Goal: Task Accomplishment & Management: Manage account settings

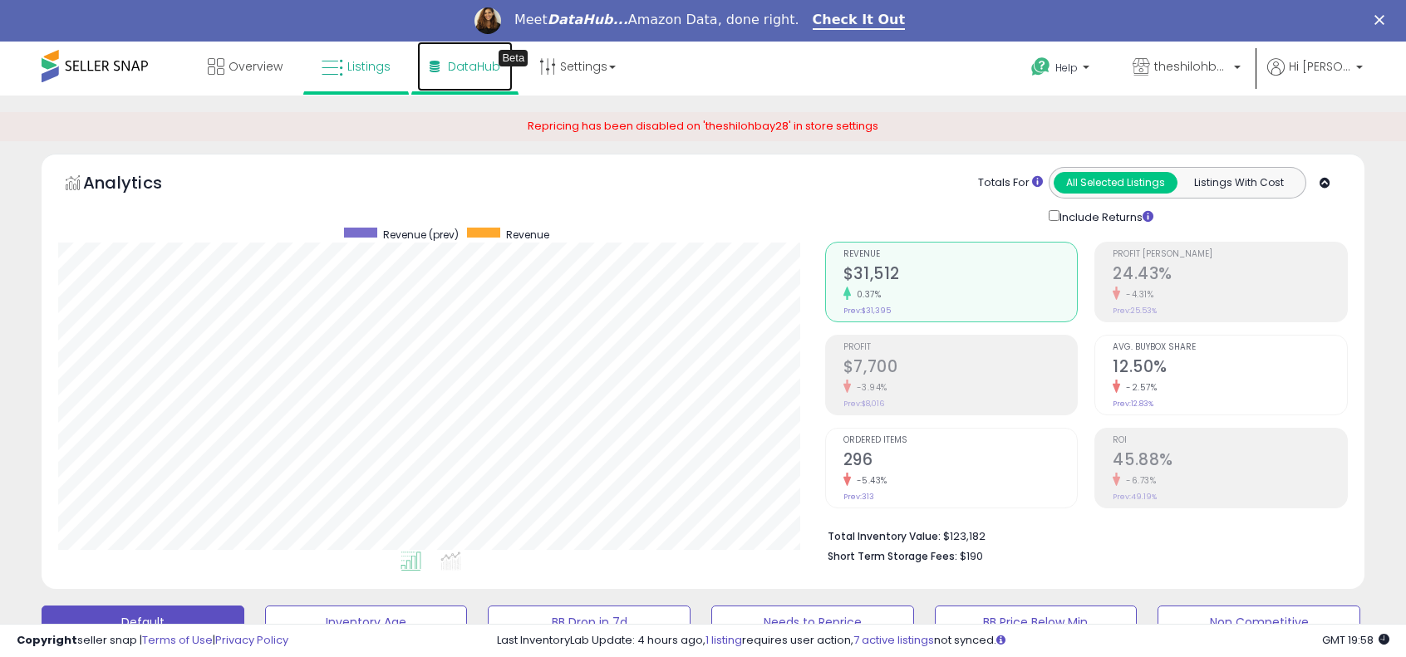
click at [461, 67] on span "DataHub" at bounding box center [474, 66] width 52 height 17
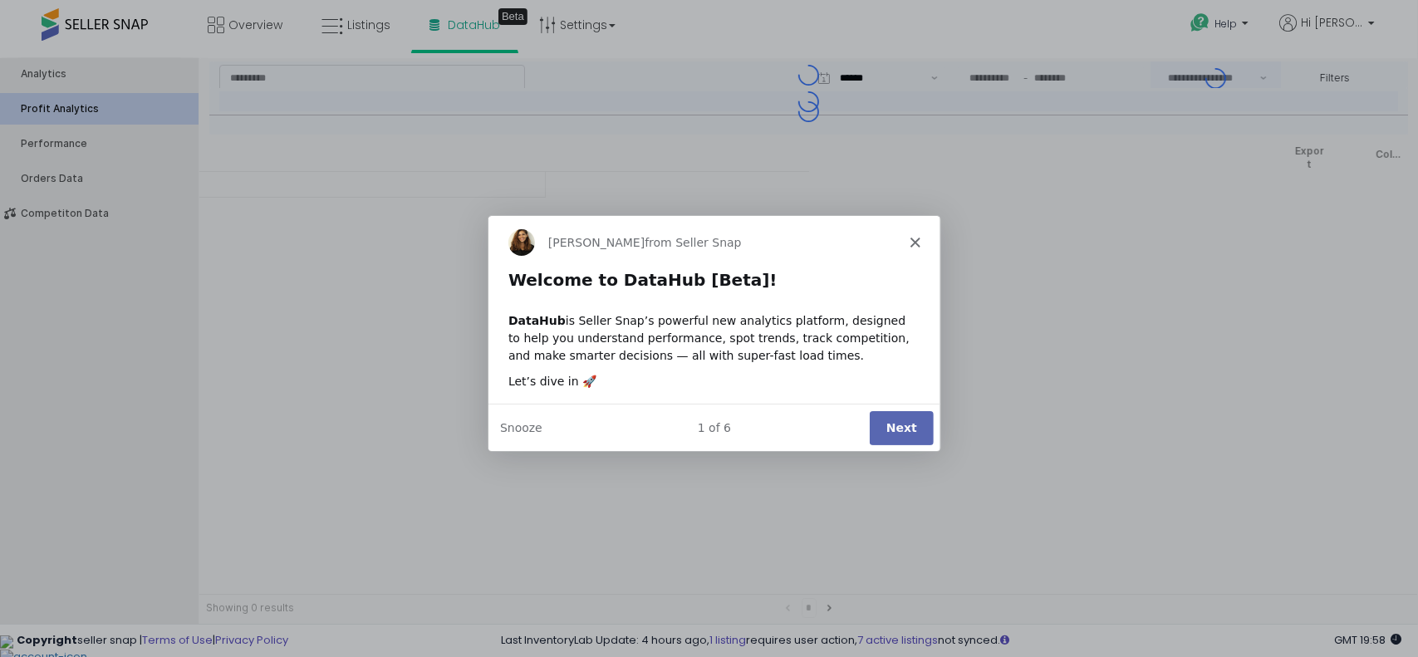
type input "***"
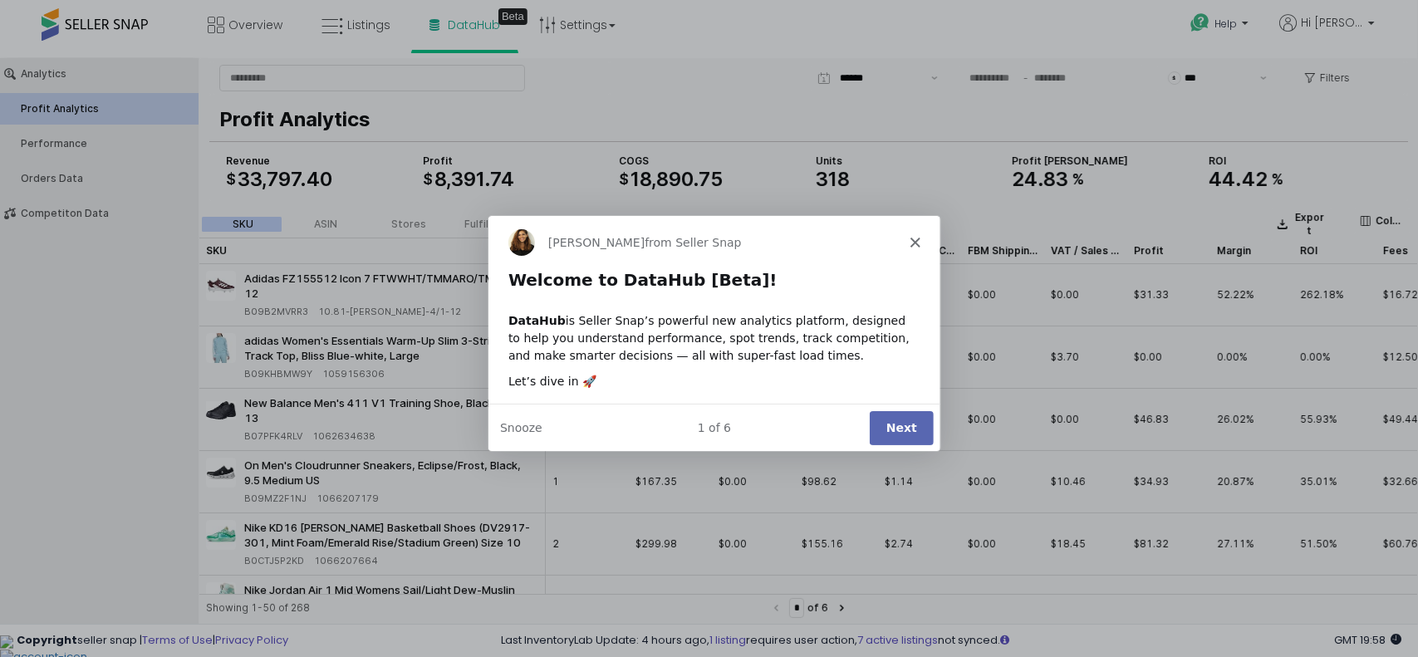
click at [916, 238] on polygon "Close" at bounding box center [914, 241] width 10 height 10
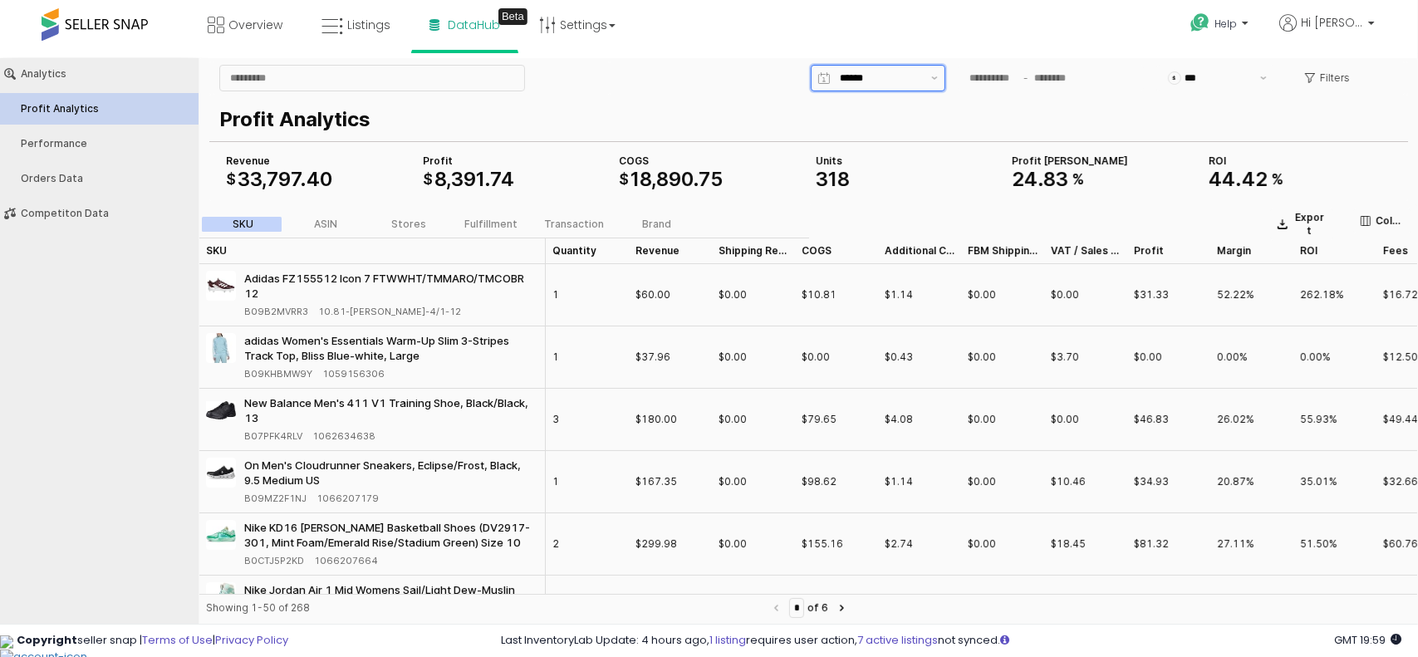
click at [904, 78] on input "App Frame" at bounding box center [880, 77] width 81 height 17
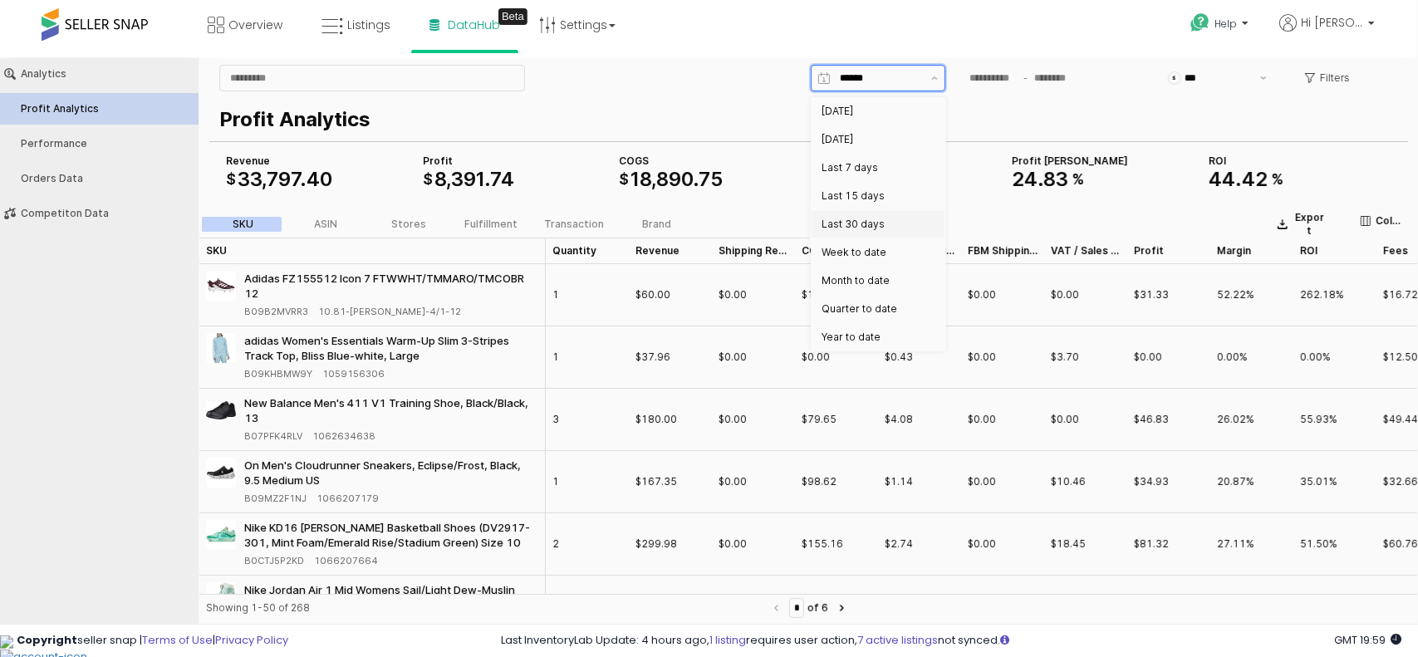
click at [884, 225] on div "Last 30 days" at bounding box center [874, 223] width 104 height 13
type input "**********"
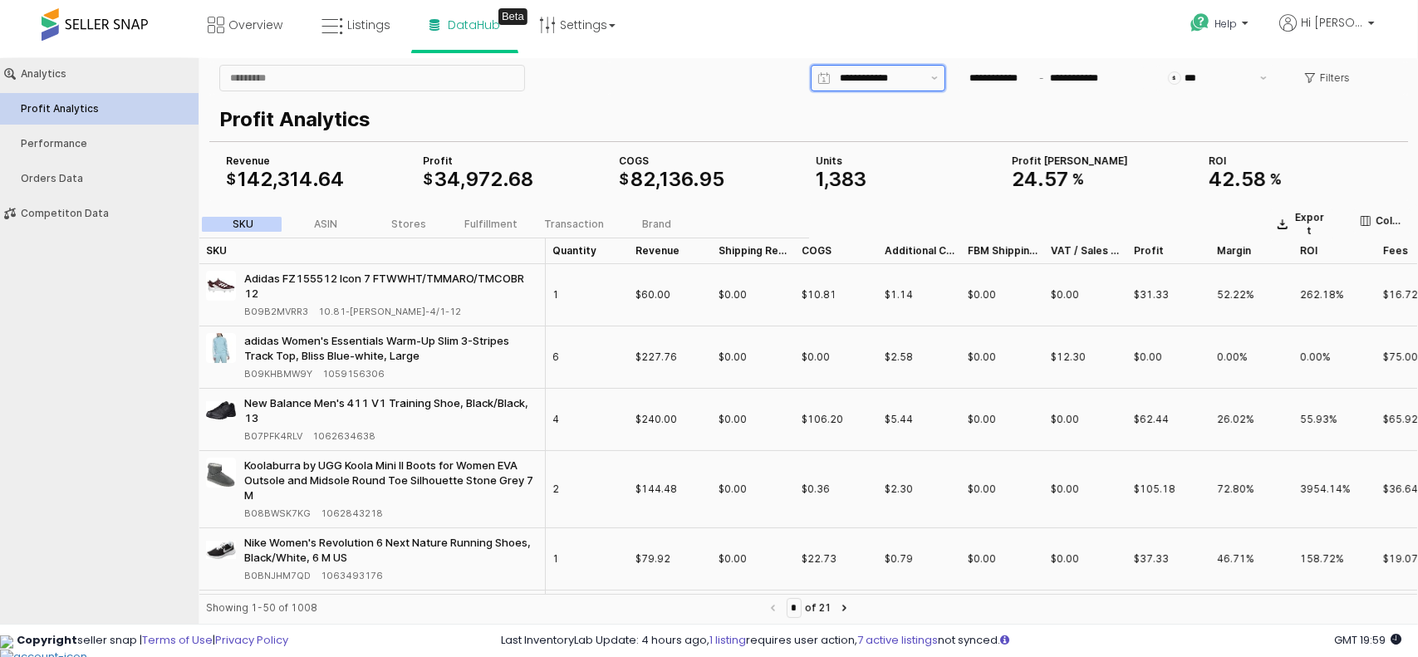
click at [904, 77] on input "**********" at bounding box center [880, 77] width 81 height 17
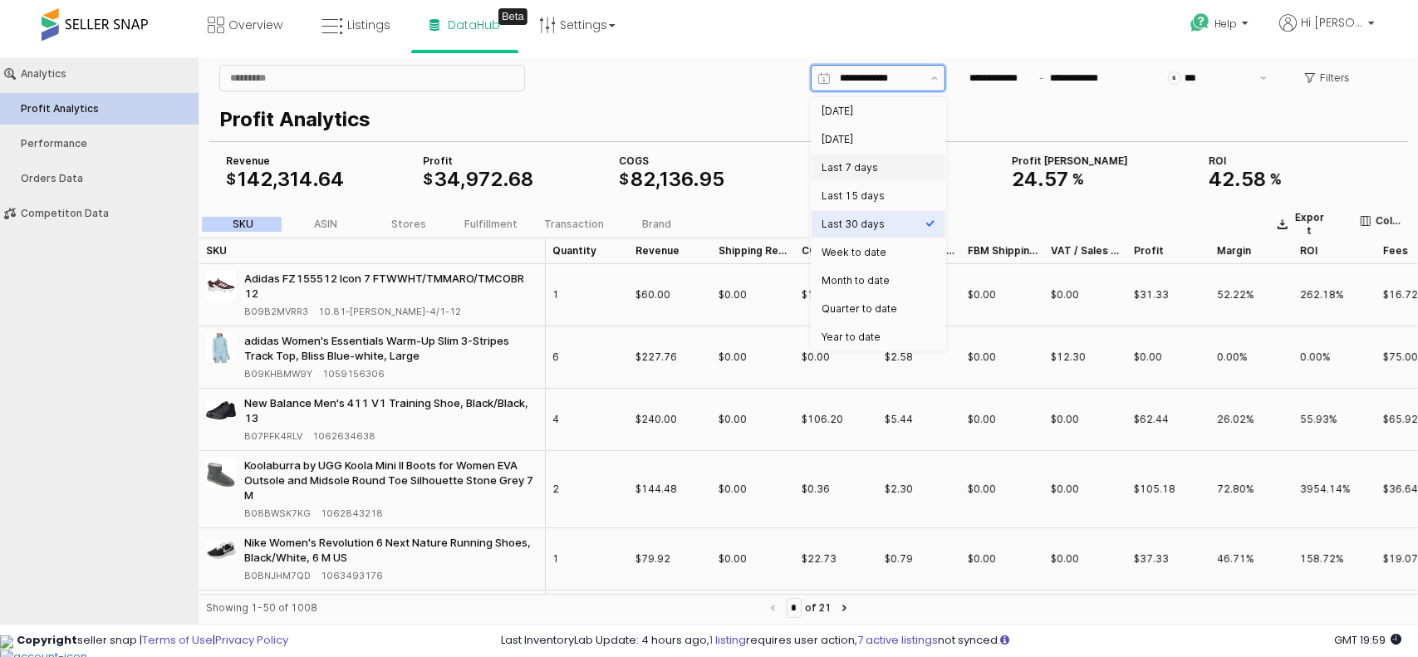
click at [886, 162] on div "Last 7 days" at bounding box center [874, 166] width 104 height 13
type input "**********"
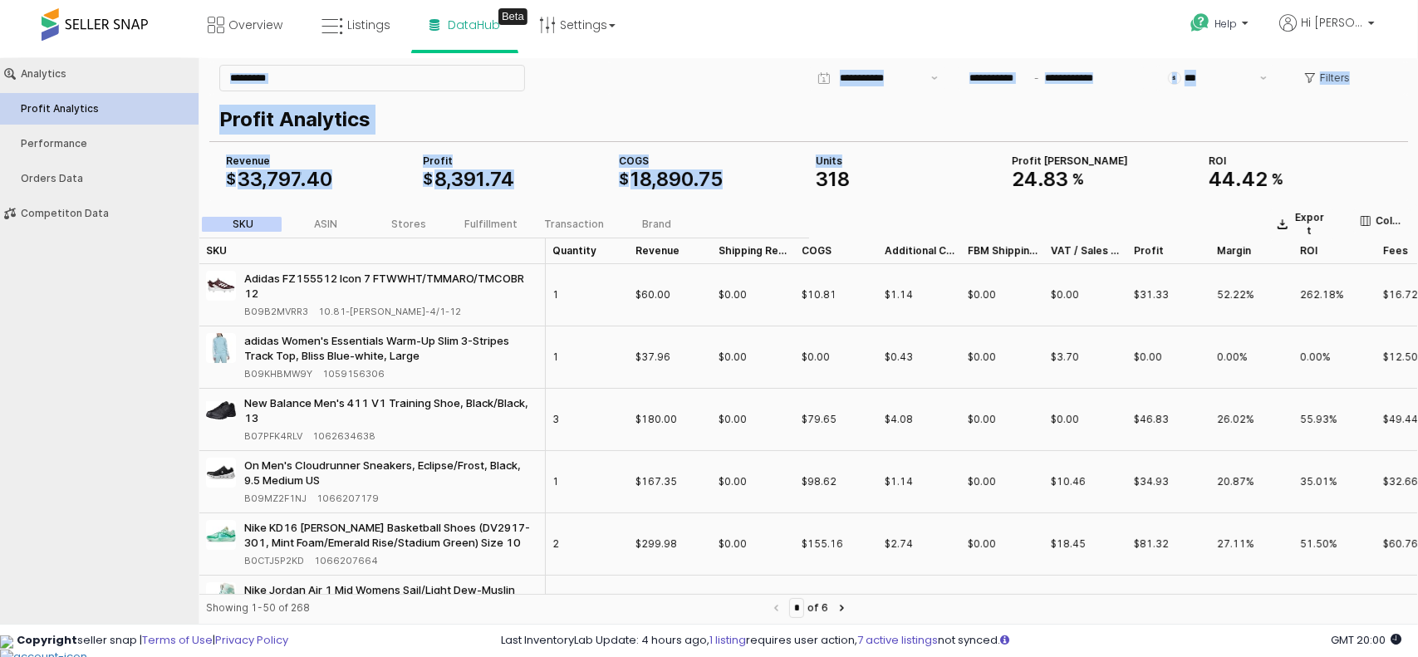
drag, startPoint x: 882, startPoint y: 163, endPoint x: 1417, endPoint y: -101, distance: 596.6
click at [1417, 57] on html "**********" at bounding box center [709, 343] width 1418 height 572
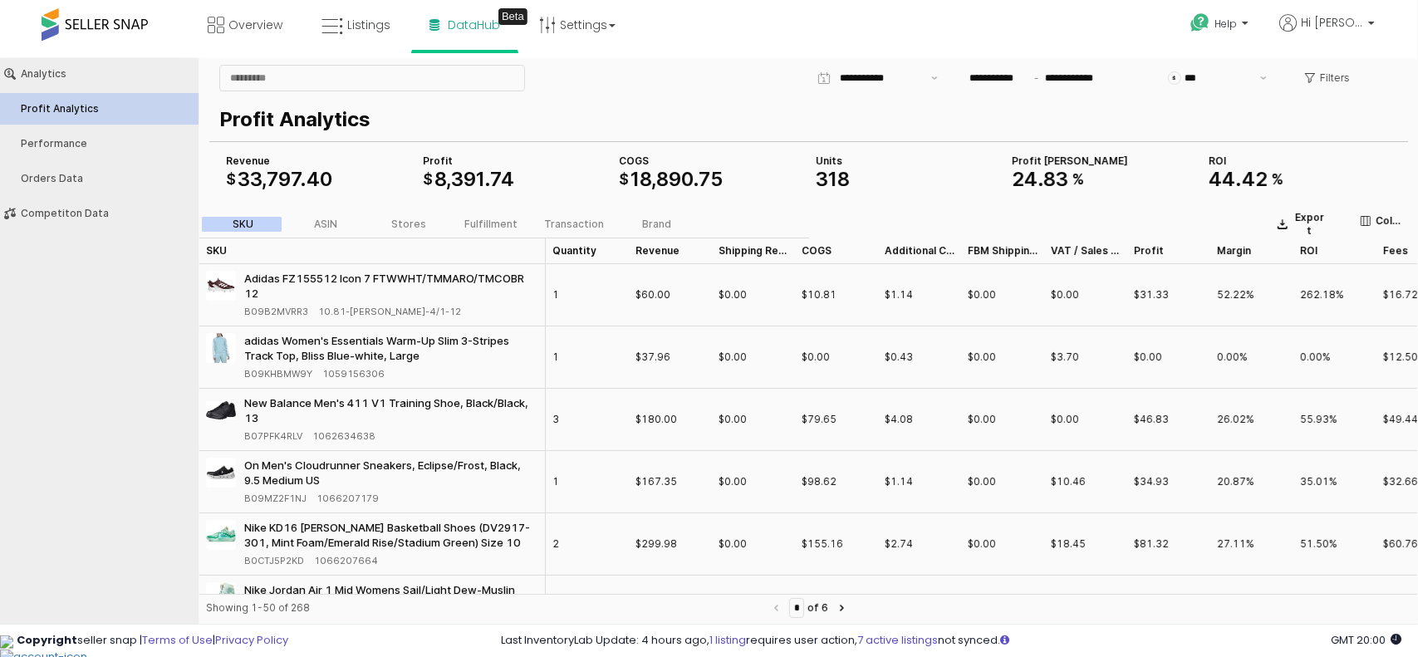
click at [565, 196] on div "App Frame" at bounding box center [514, 193] width 197 height 7
click at [354, 39] on link "Listings" at bounding box center [356, 25] width 94 height 50
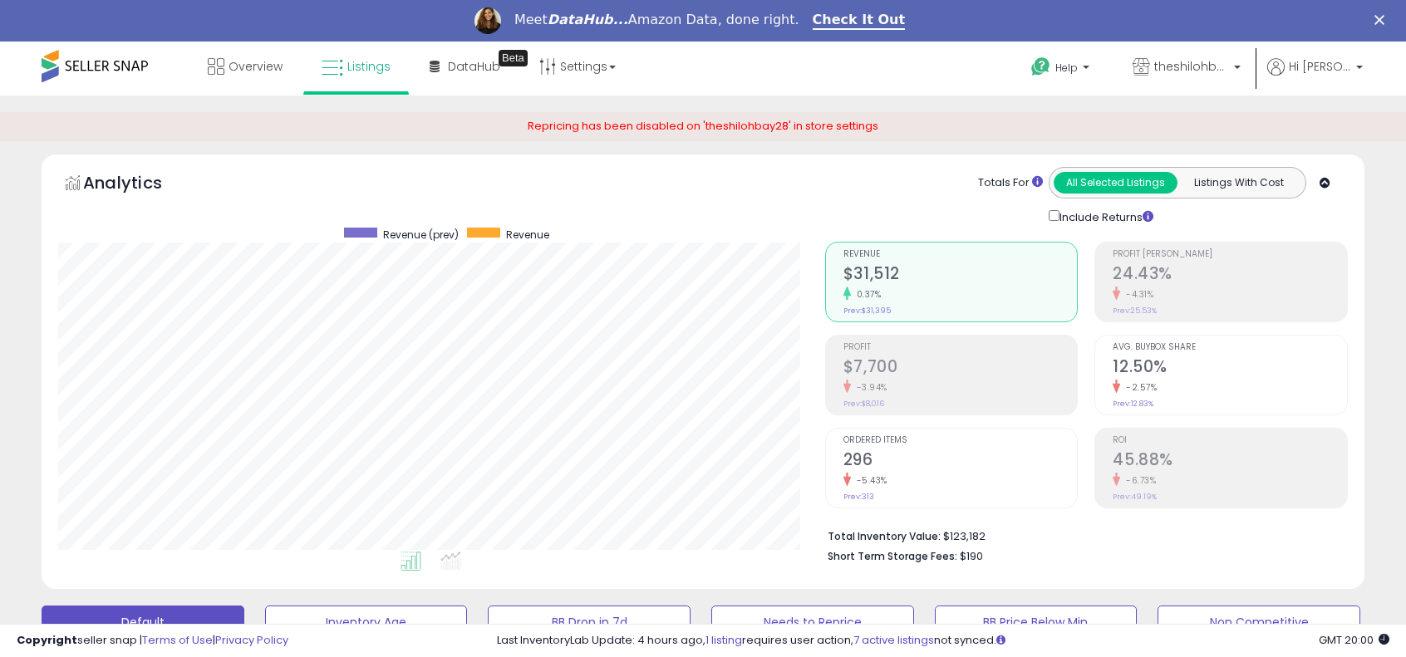
scroll to position [341, 767]
click at [1181, 65] on span "theshilohbay28" at bounding box center [1191, 66] width 75 height 17
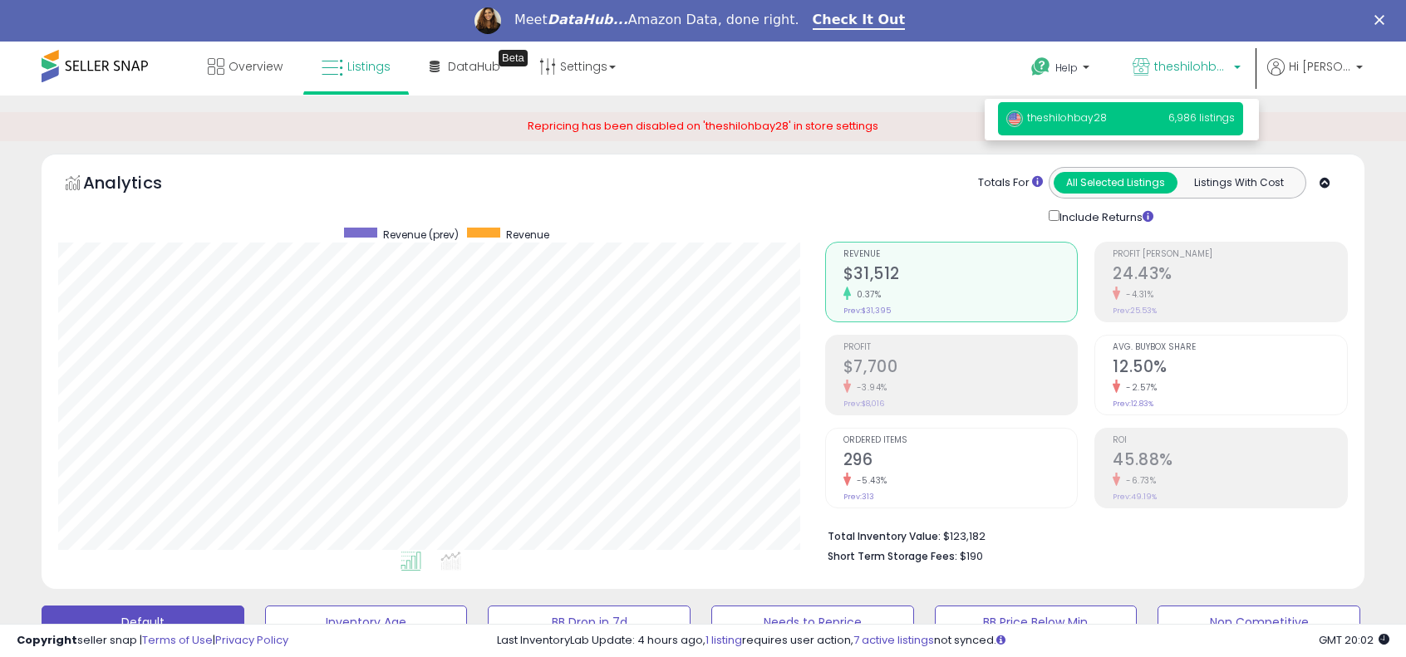
click at [853, 136] on div "Repricing has been disabled on 'theshilohbay28' in store settings" at bounding box center [703, 126] width 1406 height 29
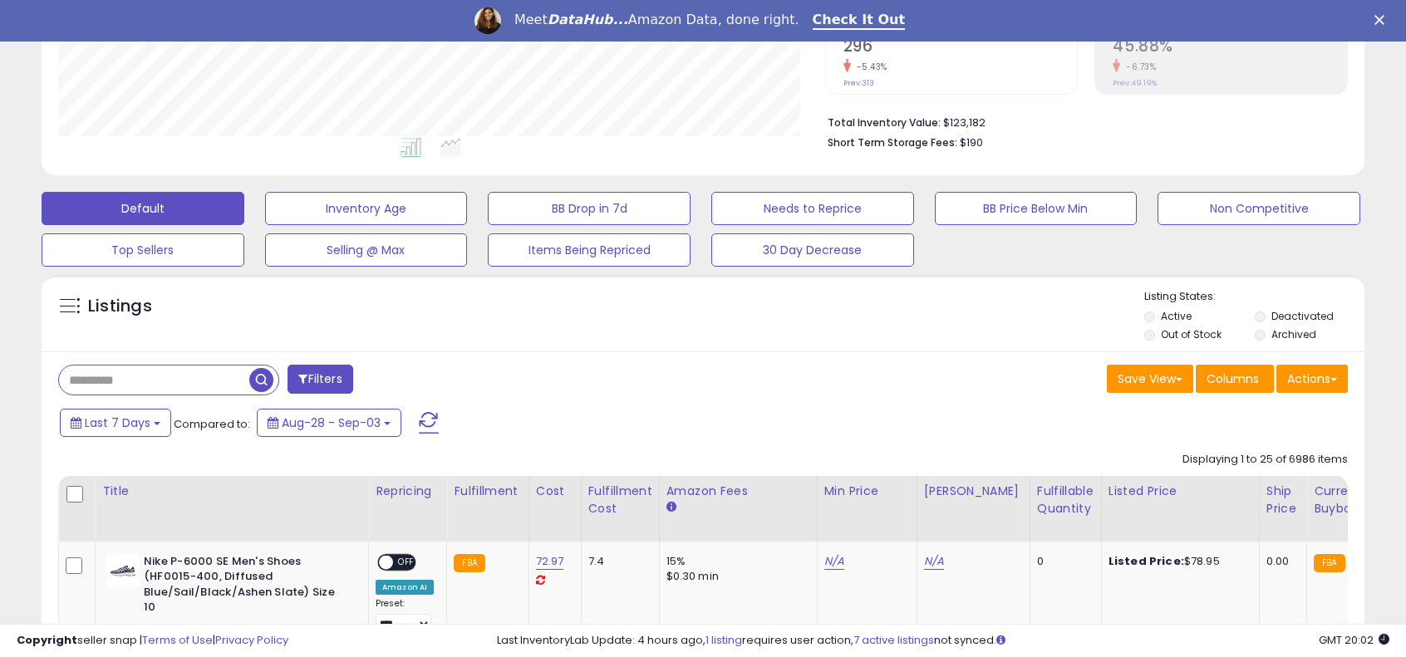
scroll to position [415, 0]
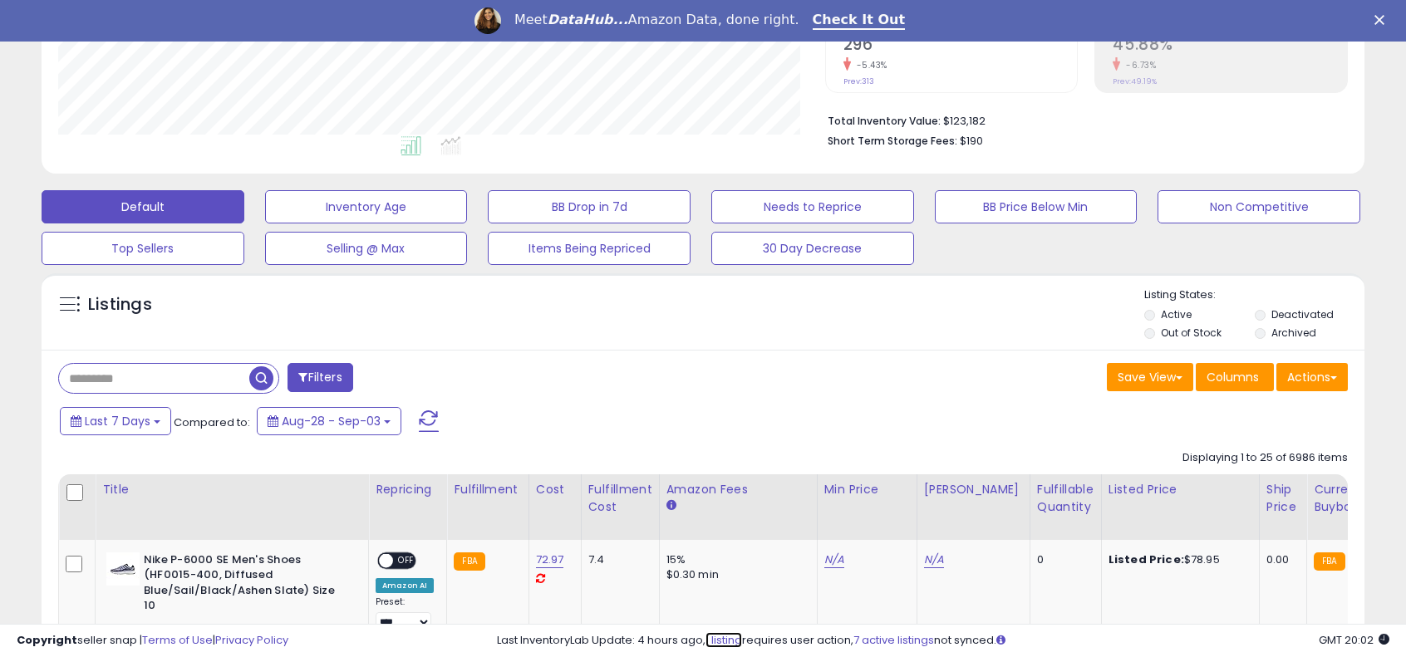
click at [733, 639] on link "1 listing" at bounding box center [723, 640] width 37 height 16
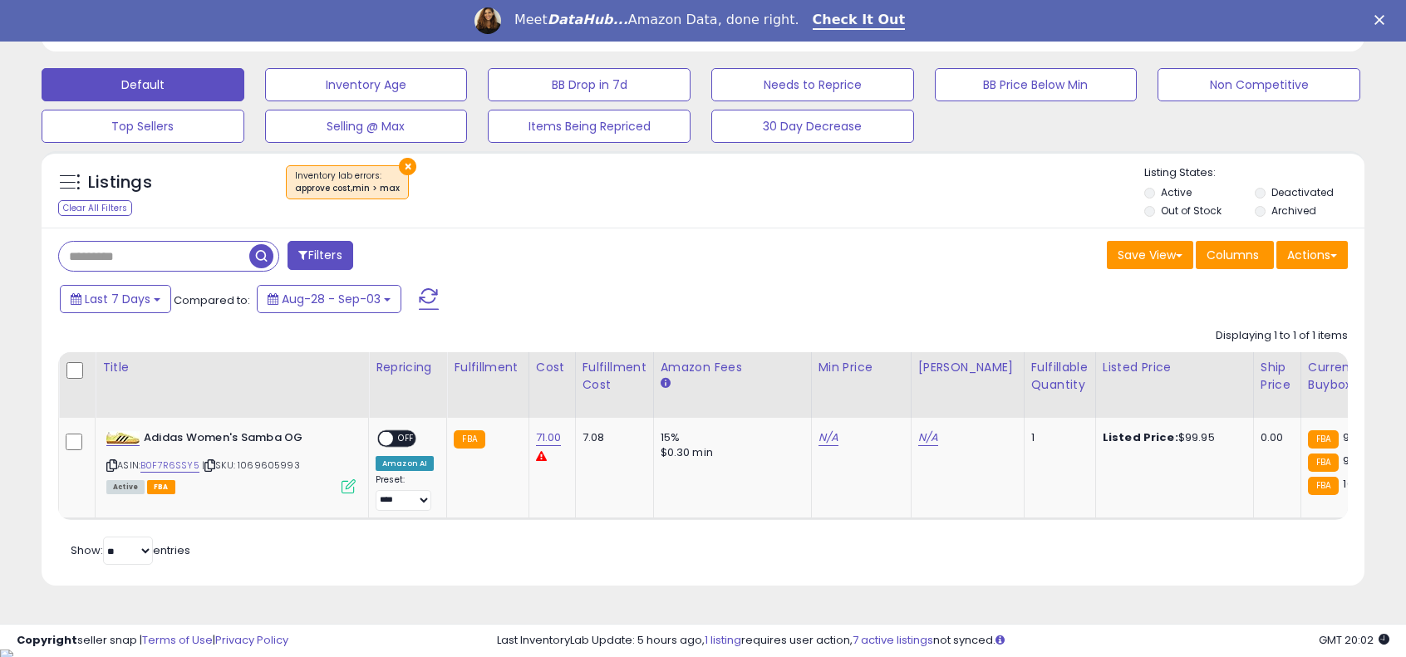
scroll to position [539, 0]
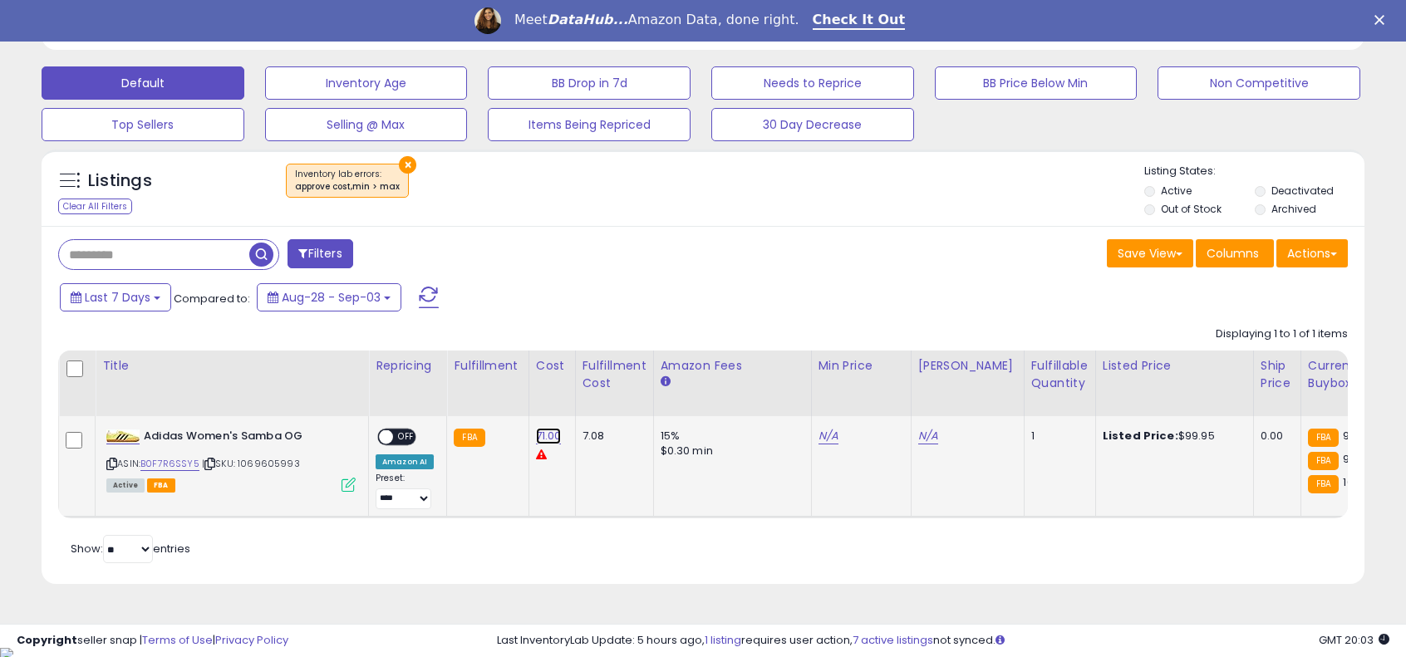
click at [547, 430] on link "71.00" at bounding box center [549, 436] width 26 height 17
click at [537, 476] on td "71.00 *****" at bounding box center [551, 466] width 47 height 101
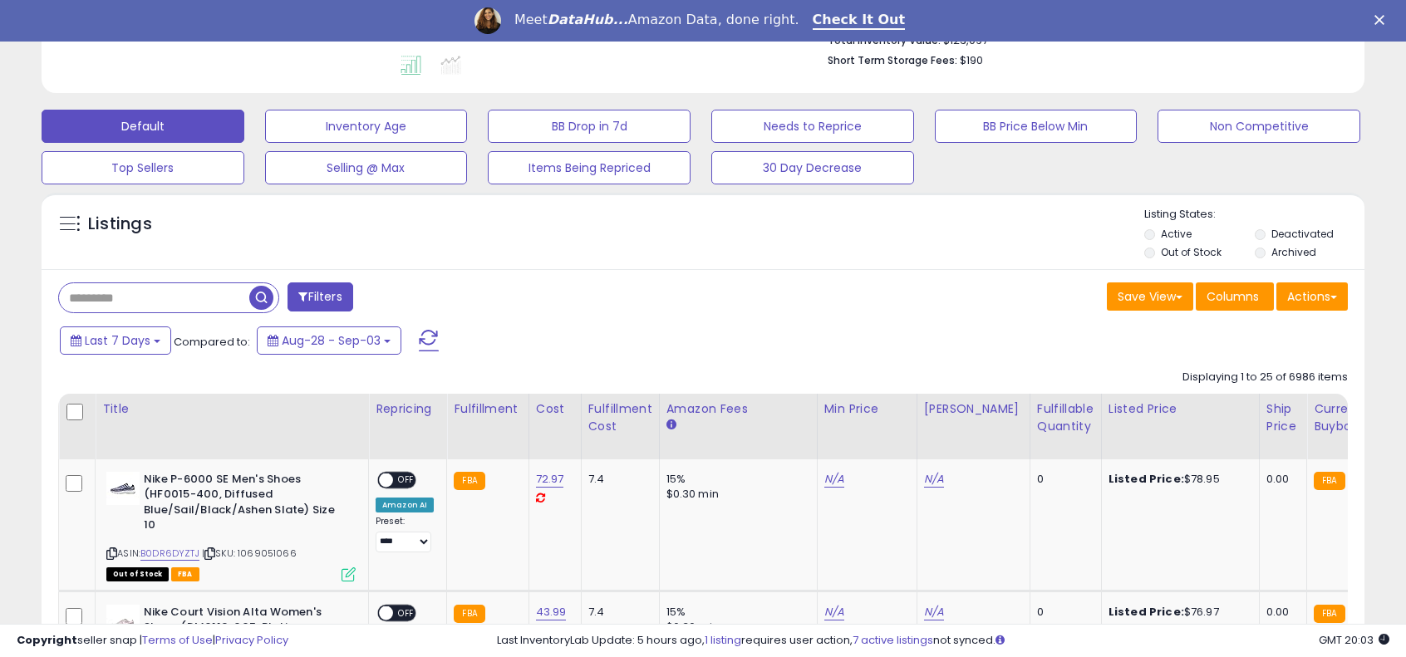
scroll to position [497, 0]
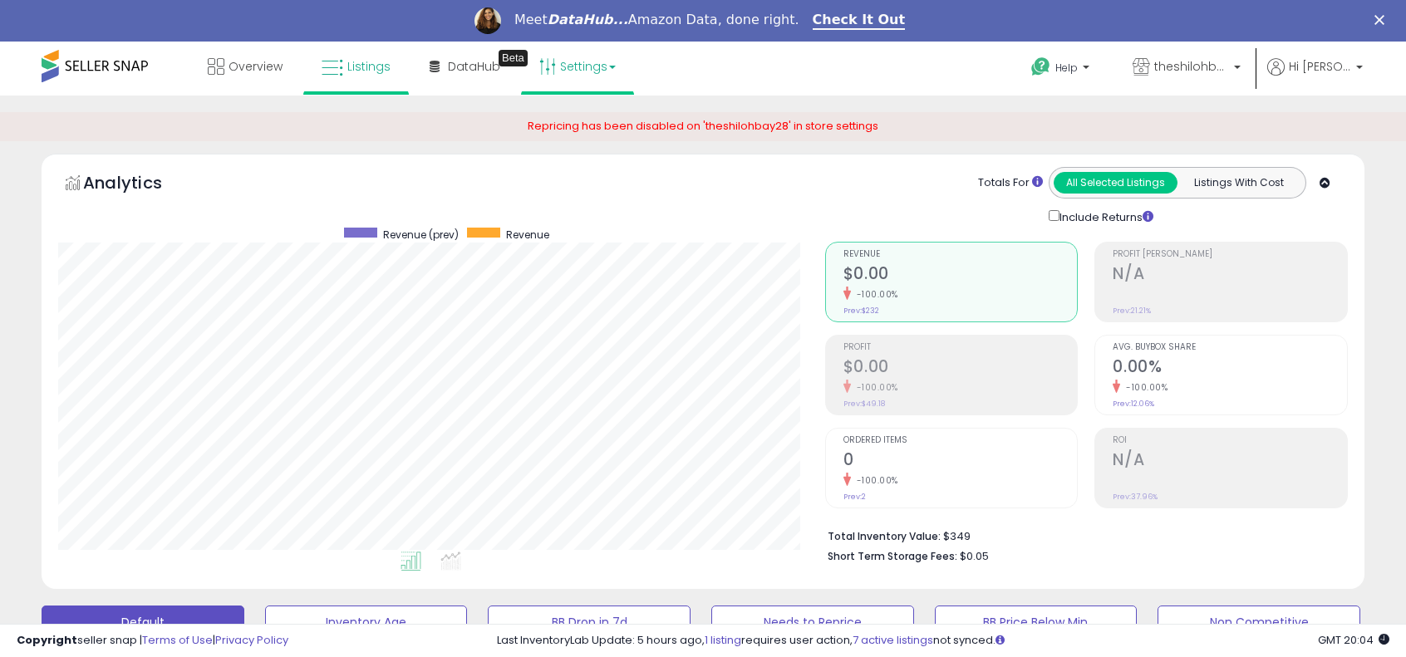
click at [543, 72] on icon at bounding box center [547, 66] width 17 height 17
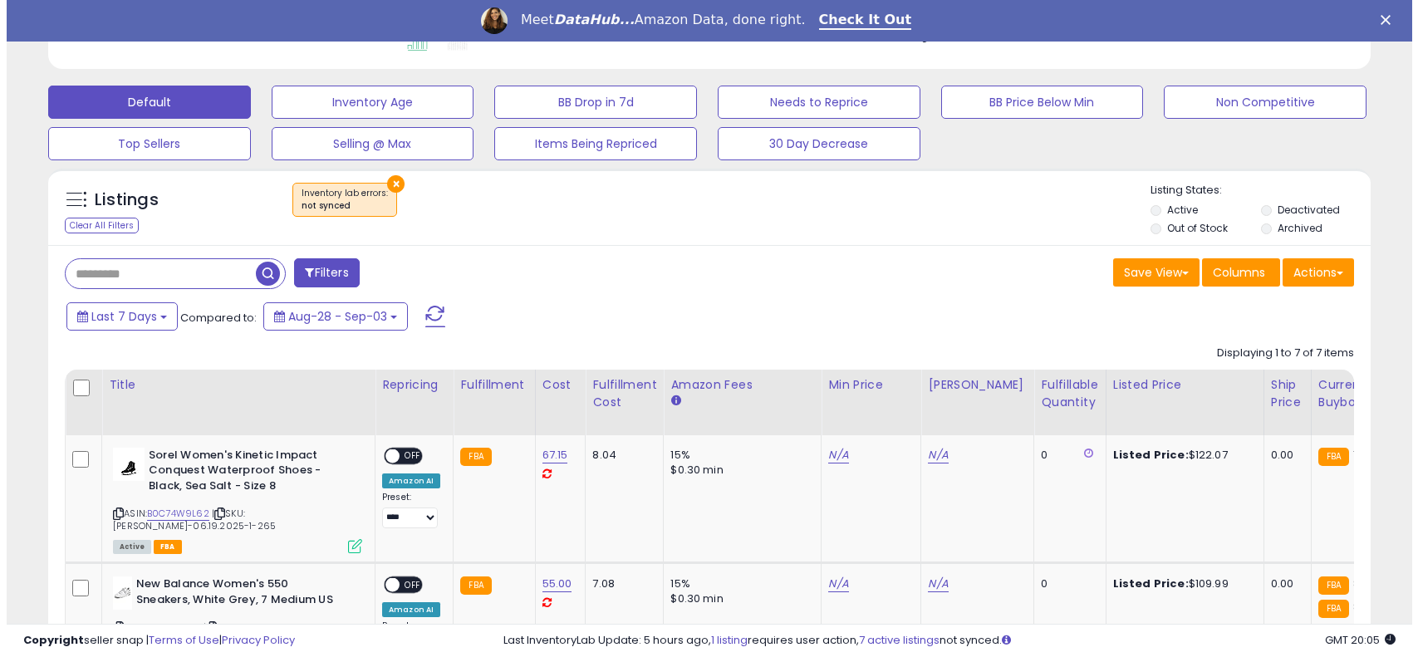
scroll to position [581, 0]
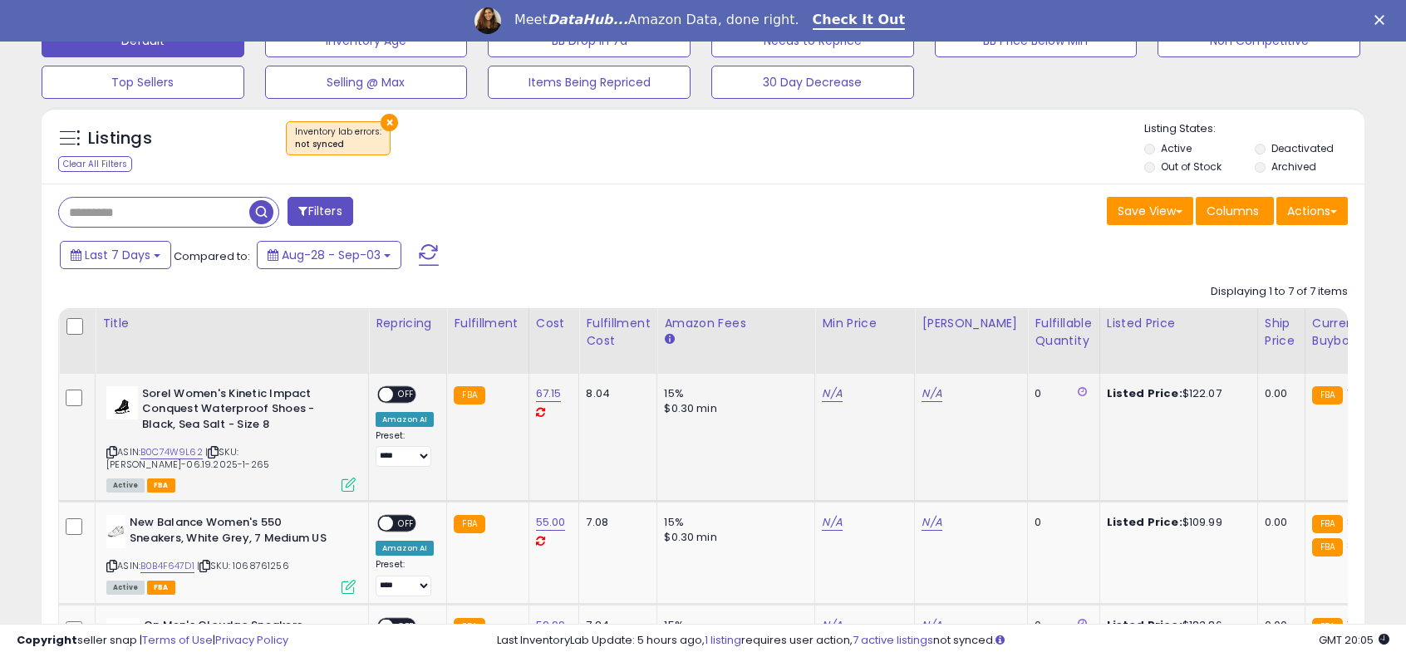
click at [343, 478] on icon at bounding box center [348, 485] width 14 height 14
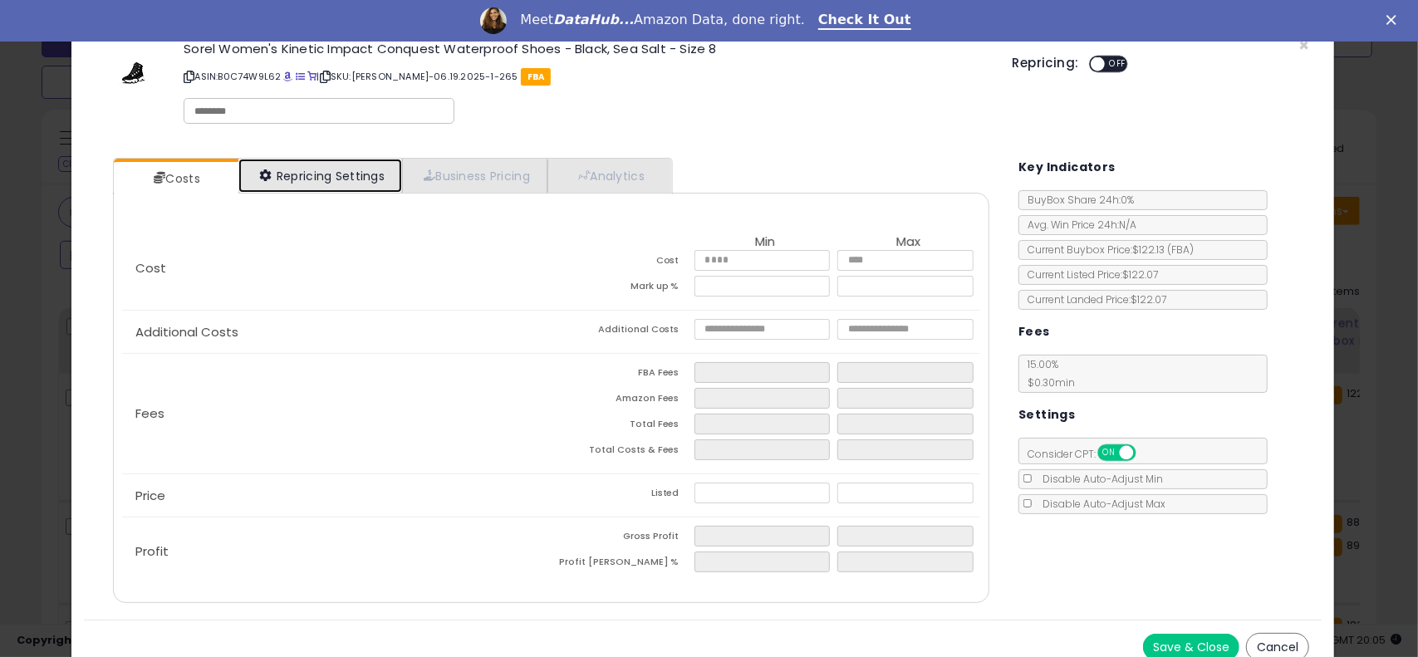
click at [371, 179] on link "Repricing Settings" at bounding box center [320, 176] width 164 height 34
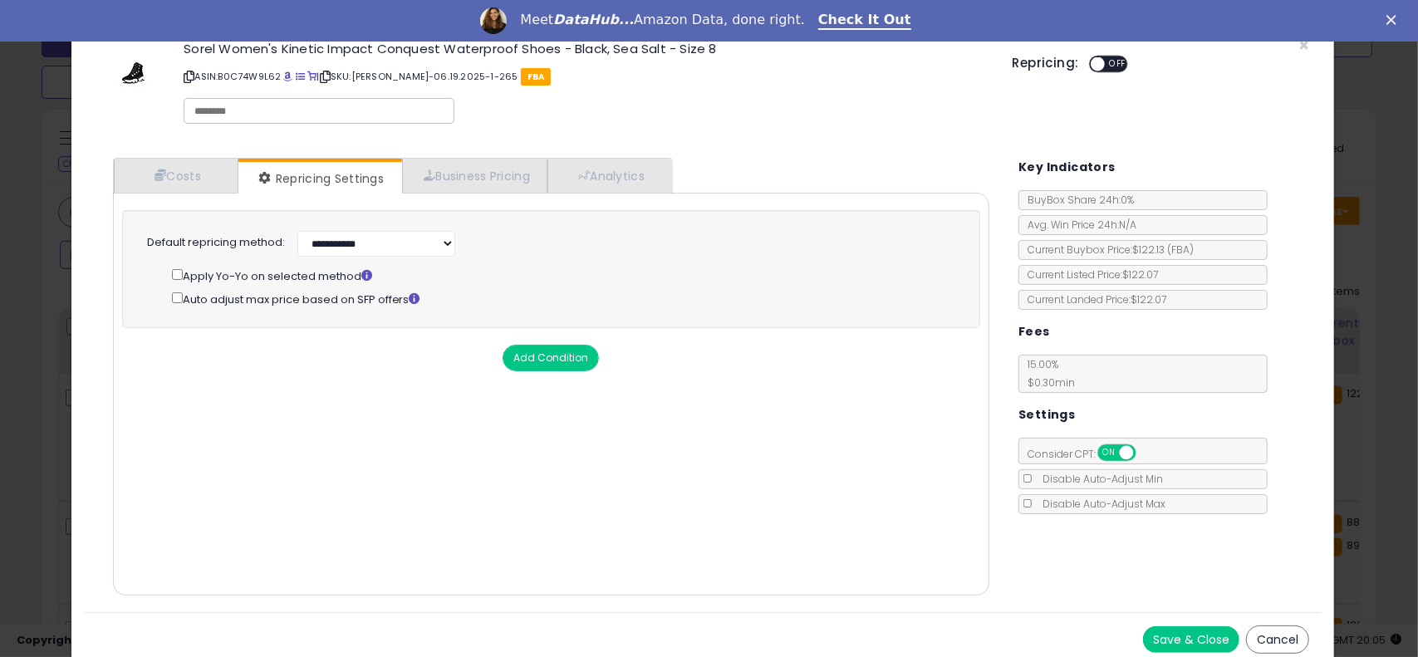
click at [1391, 13] on div "Meet DataHub... Amazon Data, done right. Check It Out" at bounding box center [709, 21] width 1418 height 28
click at [1296, 50] on div "Repricing: ON OFF" at bounding box center [1161, 62] width 297 height 24
click at [1387, 14] on div "Meet DataHub... Amazon Data, done right. Check It Out" at bounding box center [709, 21] width 1418 height 28
click at [1298, 44] on span "×" at bounding box center [1303, 45] width 11 height 24
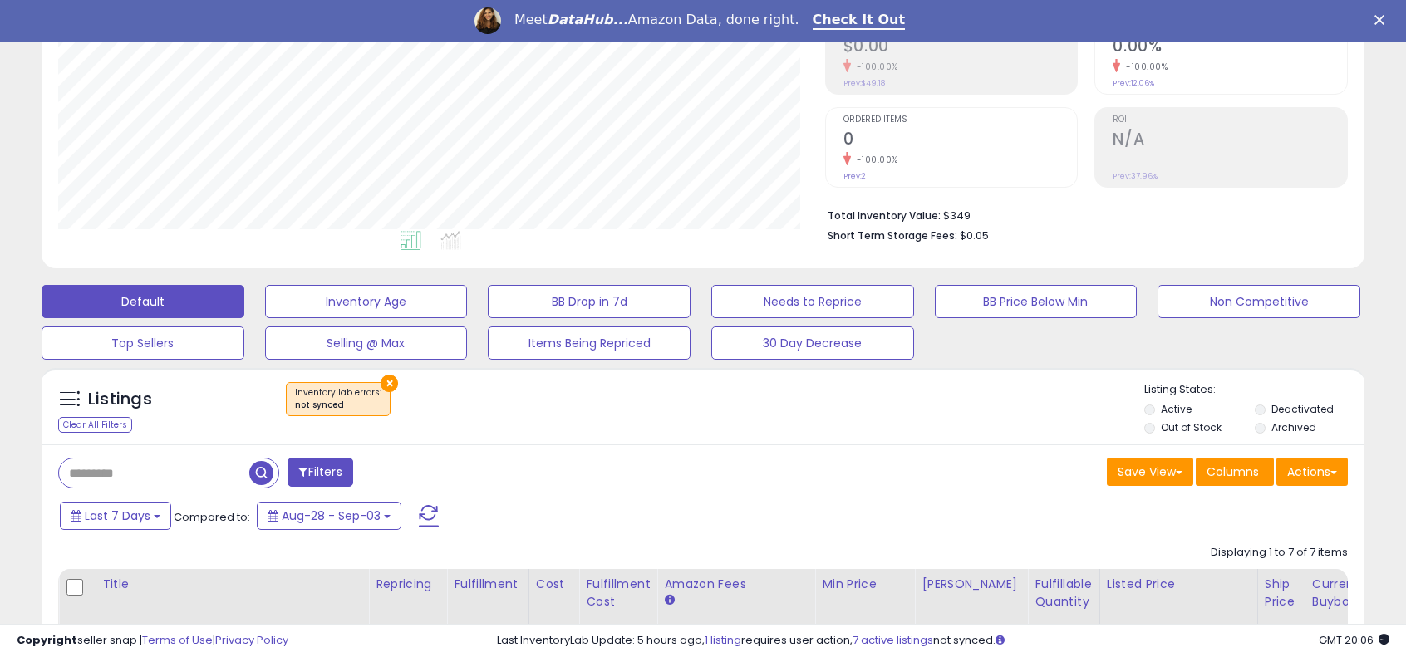
scroll to position [0, 0]
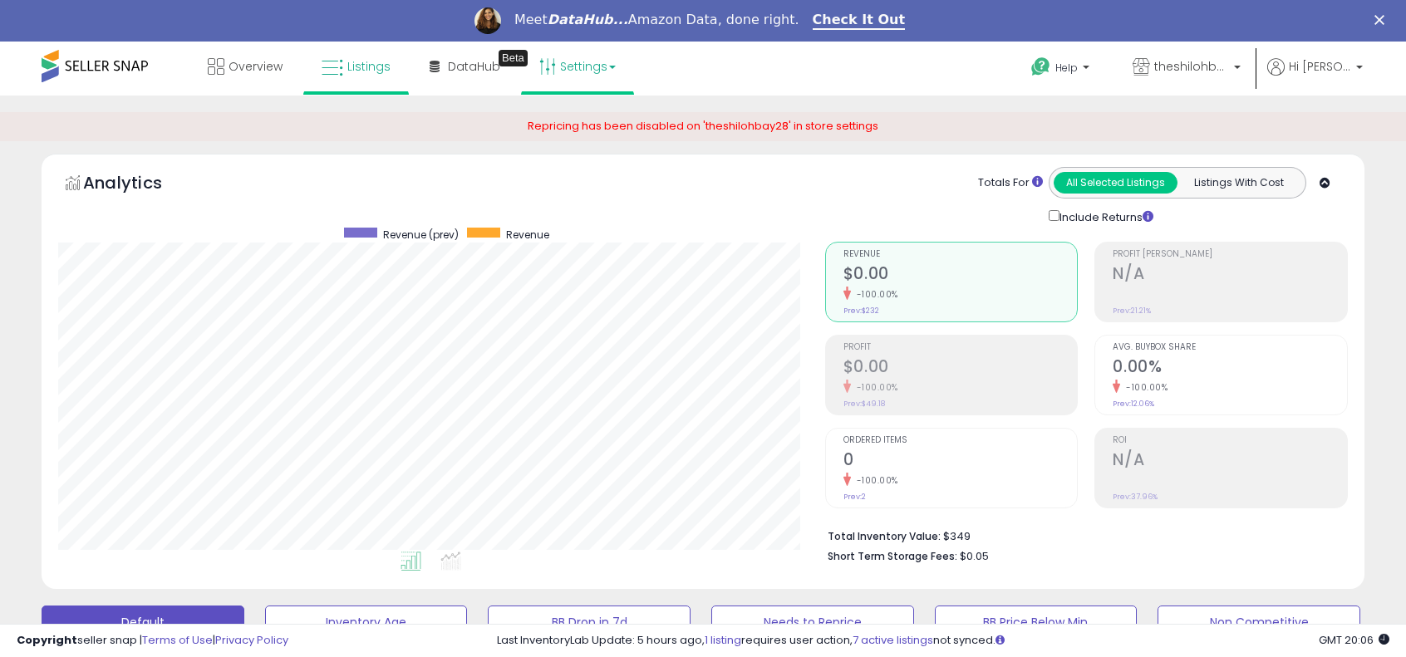
click at [565, 70] on link "Settings" at bounding box center [577, 67] width 101 height 50
click at [596, 139] on li "Store settings" at bounding box center [591, 127] width 123 height 42
click at [591, 124] on span "Repricing has been disabled on 'theshilohbay28' in store settings" at bounding box center [702, 126] width 351 height 16
click at [591, 71] on link "Settings" at bounding box center [577, 67] width 101 height 50
click at [585, 116] on li "Store settings" at bounding box center [591, 127] width 123 height 42
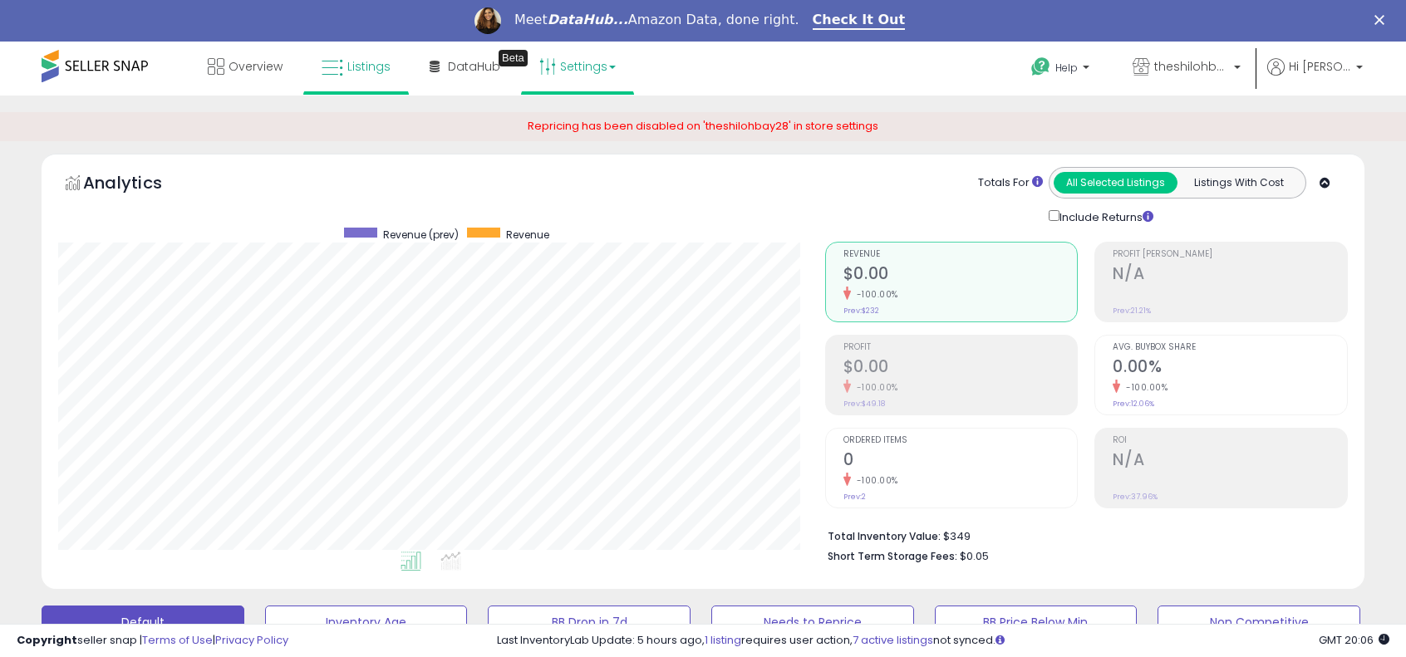
click at [575, 84] on link "Settings" at bounding box center [577, 67] width 101 height 50
click at [578, 120] on link "Store settings" at bounding box center [579, 126] width 75 height 16
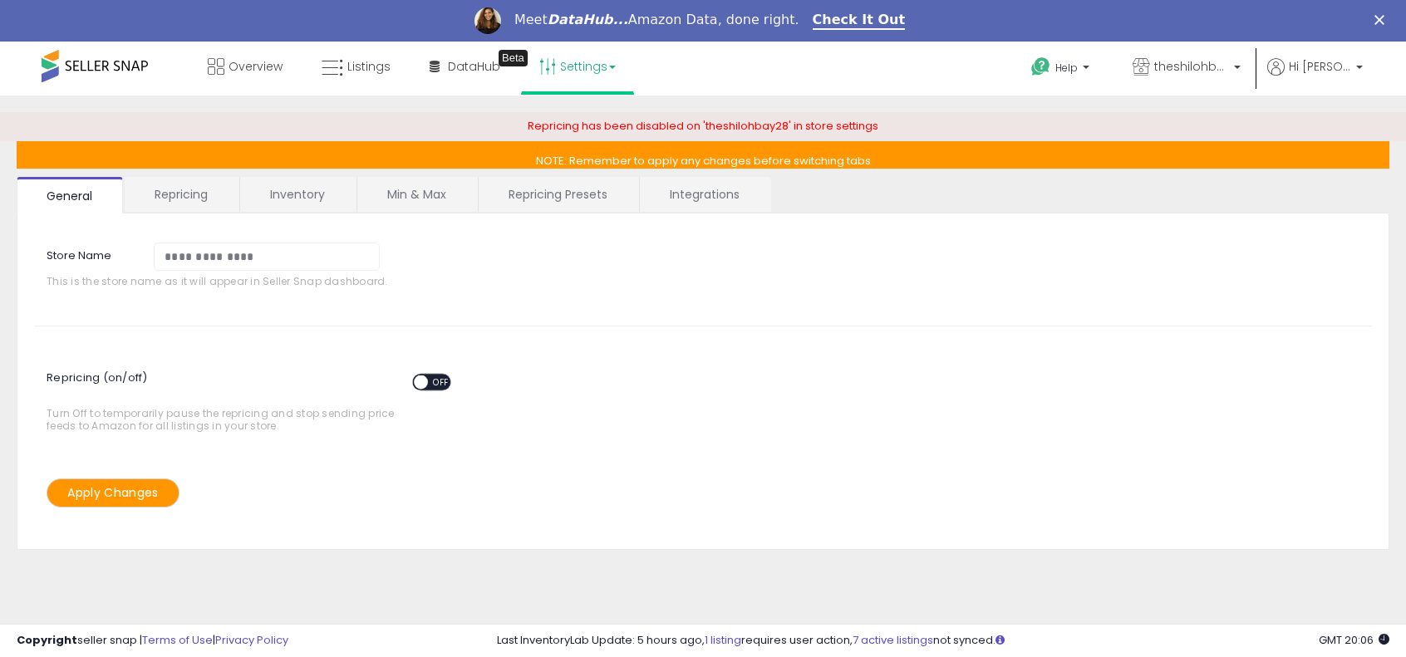
click at [609, 67] on b at bounding box center [612, 67] width 7 height 3
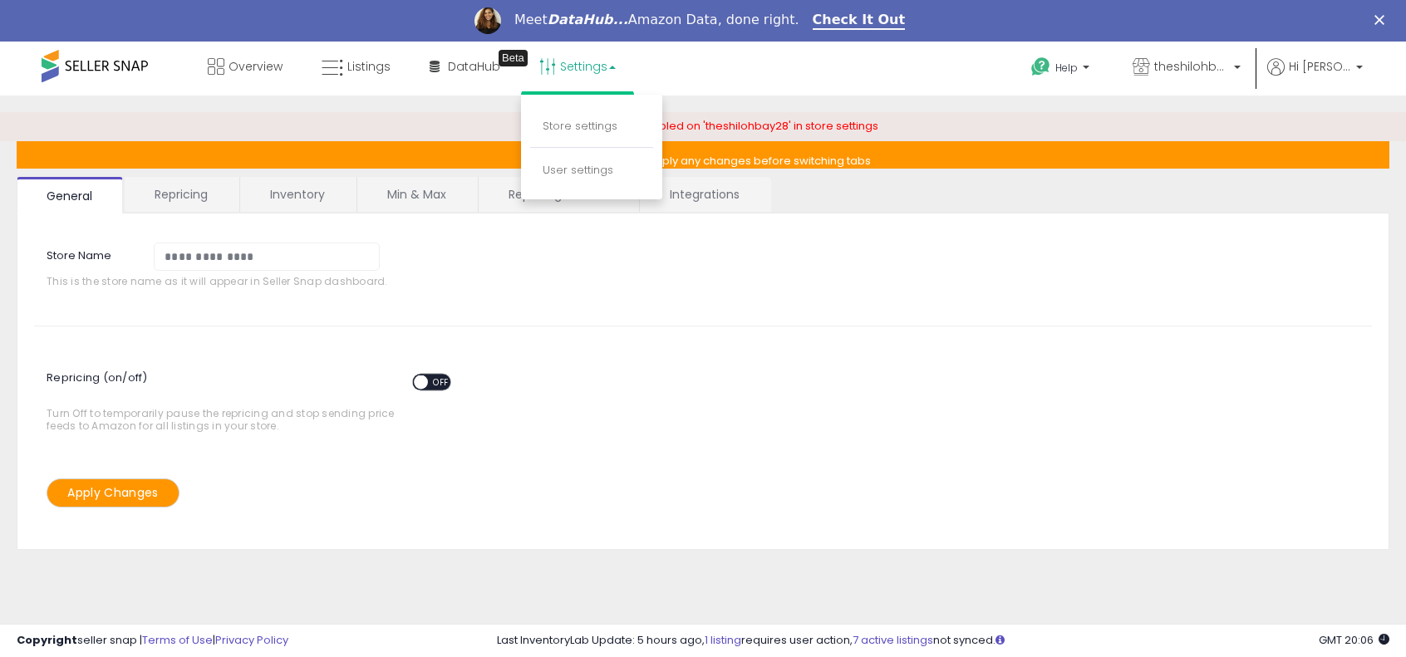
click at [581, 288] on div "**********" at bounding box center [703, 269] width 1362 height 78
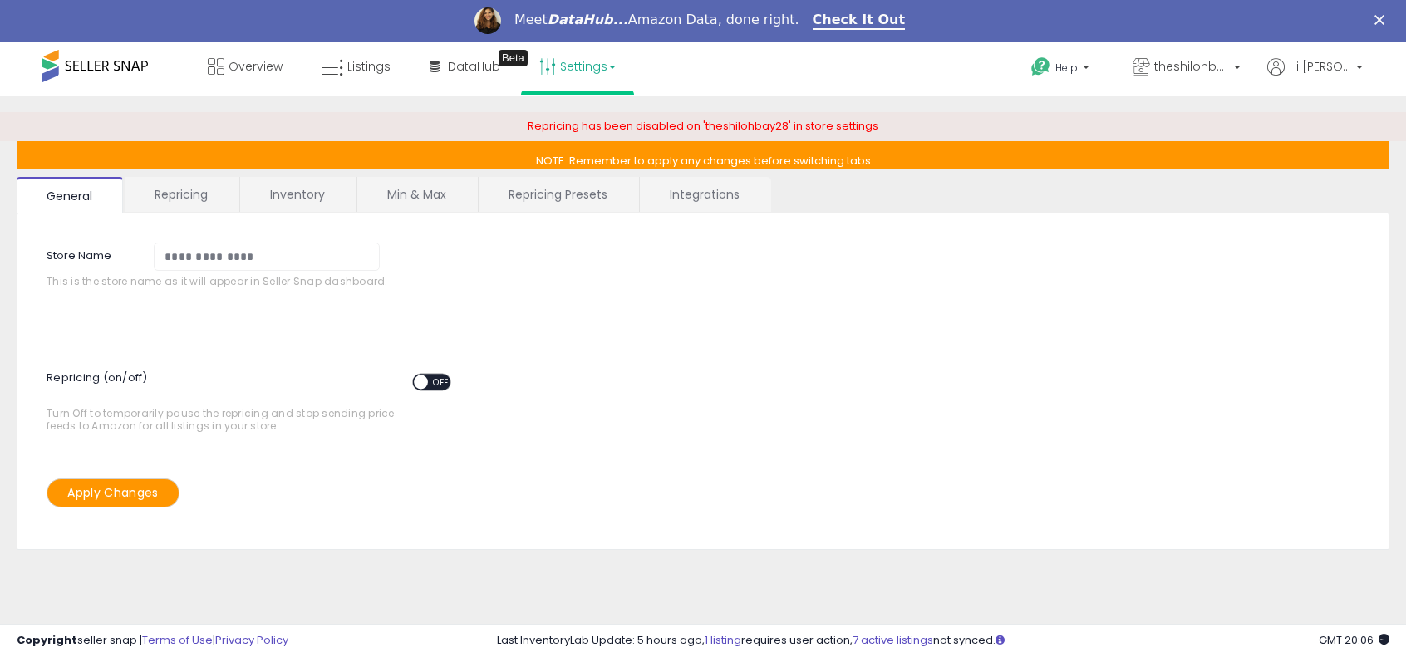
click at [553, 205] on link "Repricing Presets" at bounding box center [557, 194] width 159 height 35
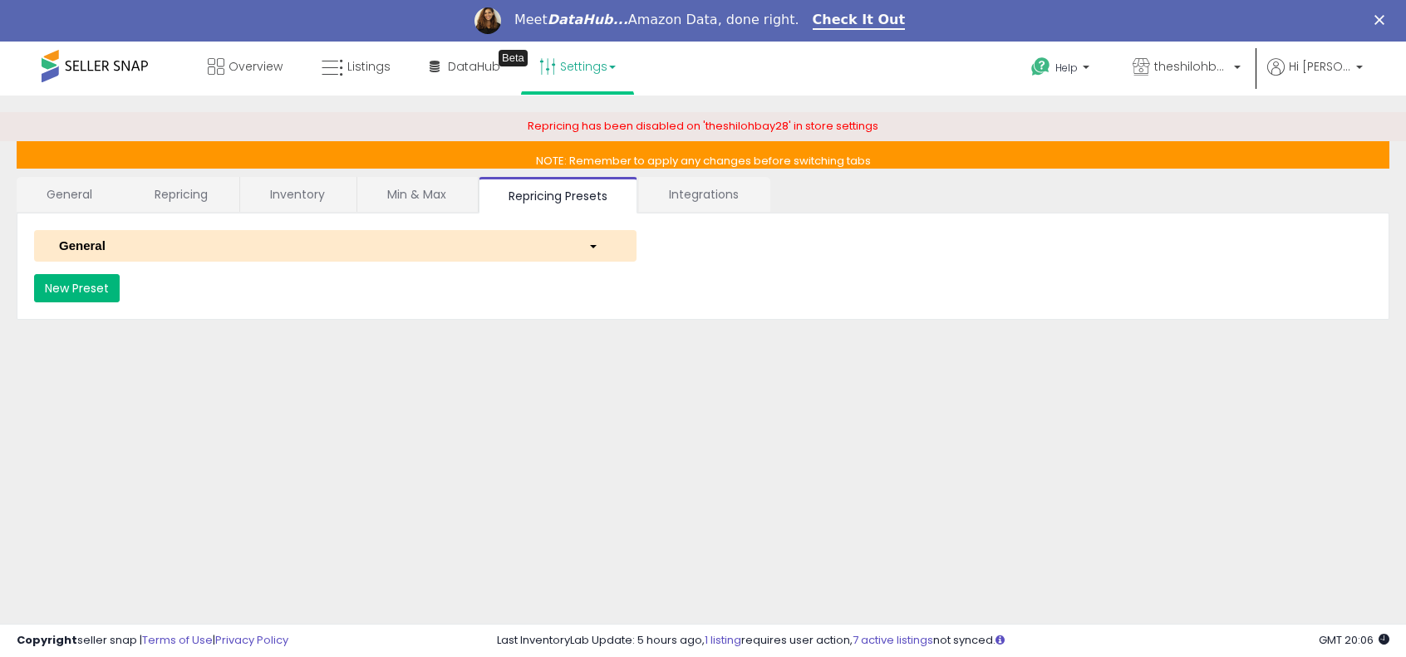
click at [103, 275] on button "New Preset" at bounding box center [77, 288] width 86 height 28
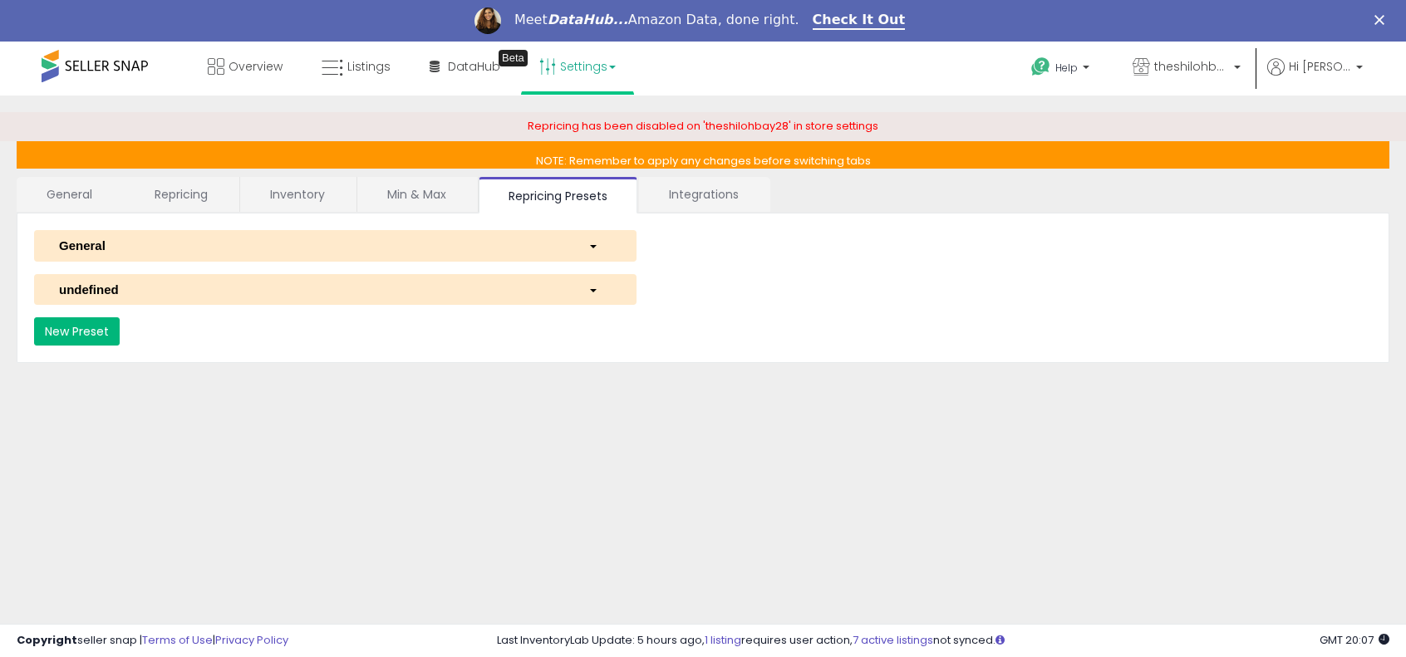
click at [34, 317] on button "New Preset" at bounding box center [77, 331] width 86 height 28
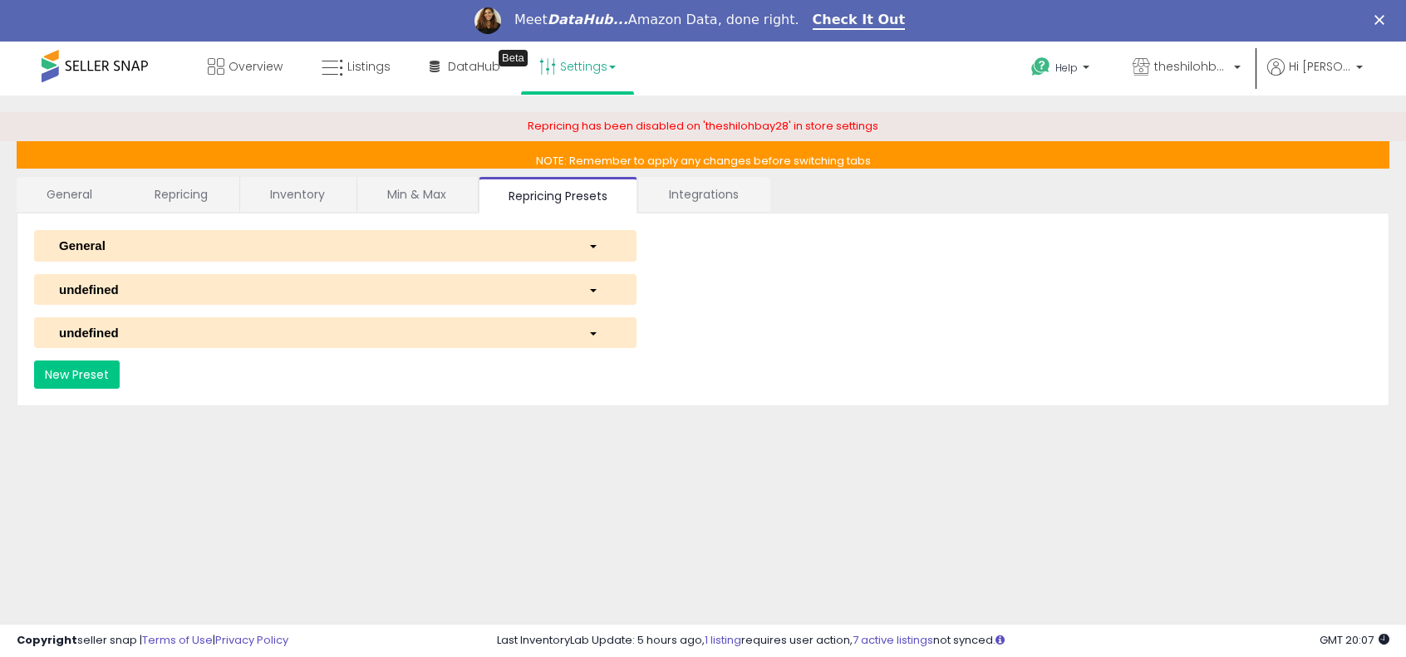
click at [209, 243] on div "General" at bounding box center [311, 245] width 529 height 17
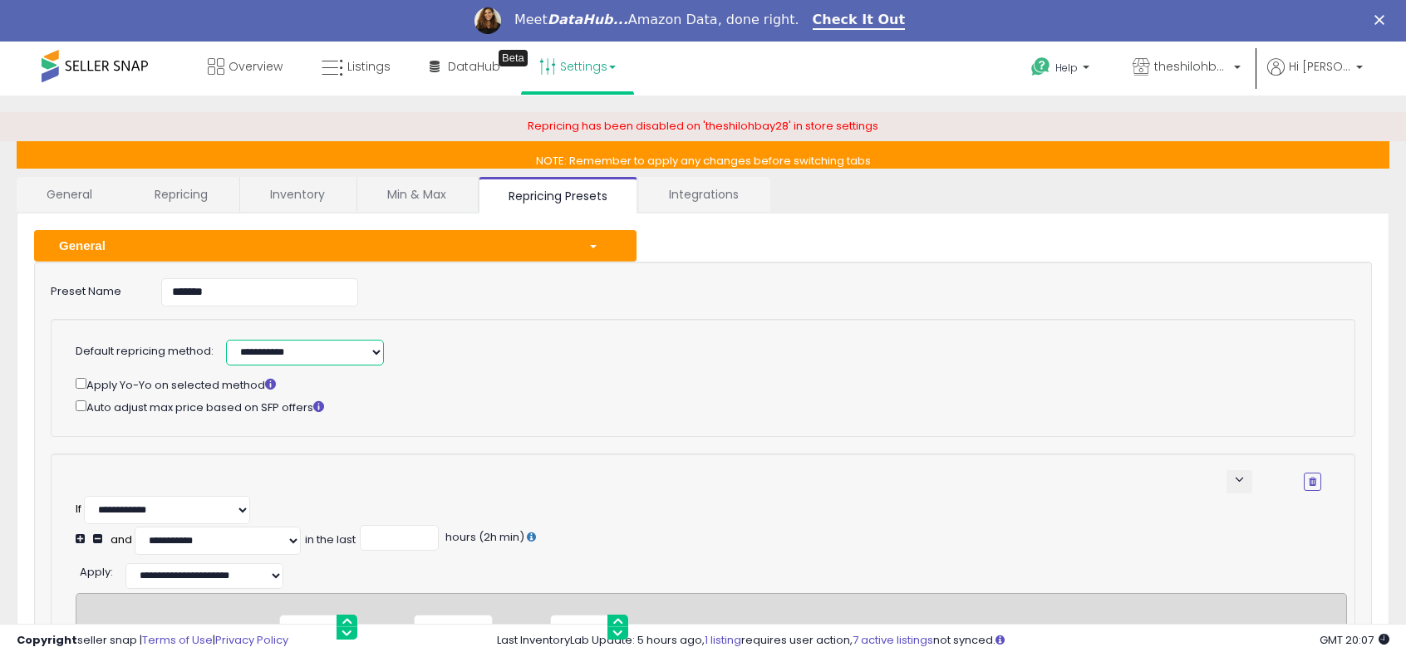
click at [286, 351] on select "**********" at bounding box center [305, 353] width 158 height 26
click at [471, 408] on div "Auto adjust max price based on SFP offers" at bounding box center [698, 406] width 1245 height 19
click at [462, 248] on div "General" at bounding box center [311, 245] width 529 height 17
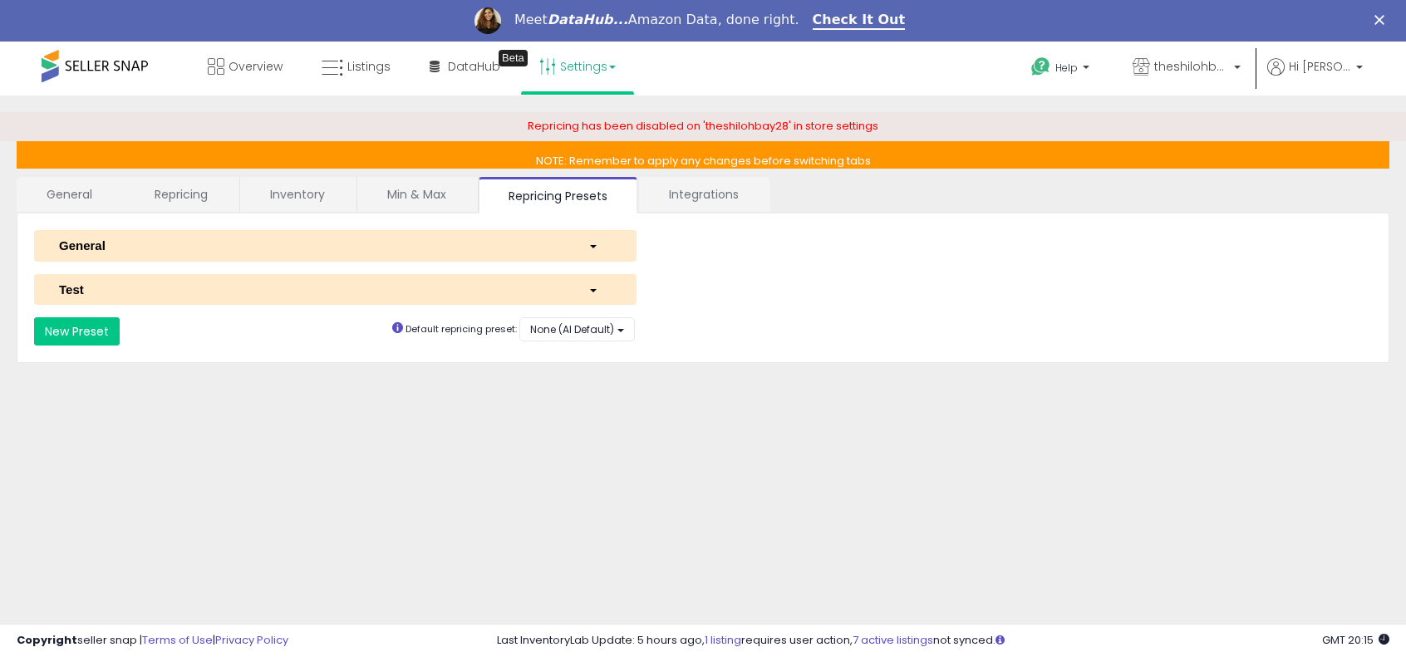
click at [414, 204] on link "Min & Max" at bounding box center [416, 194] width 119 height 35
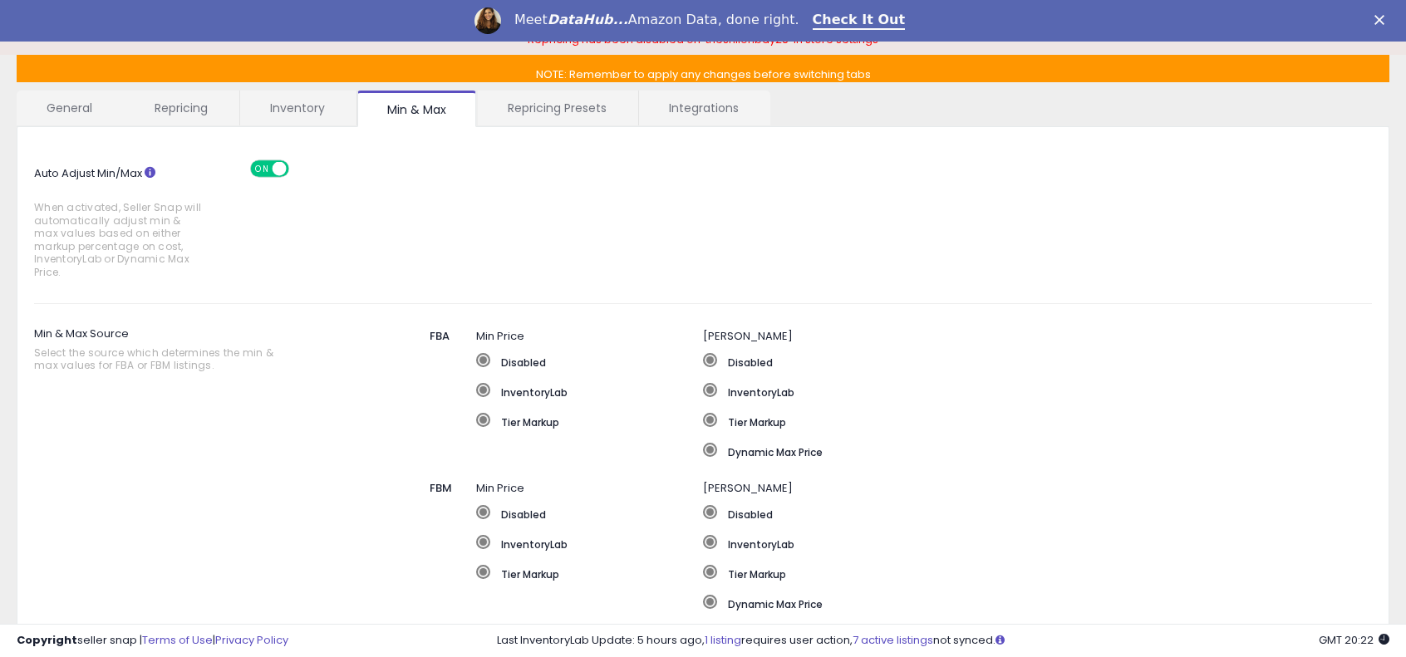
scroll to position [83, 0]
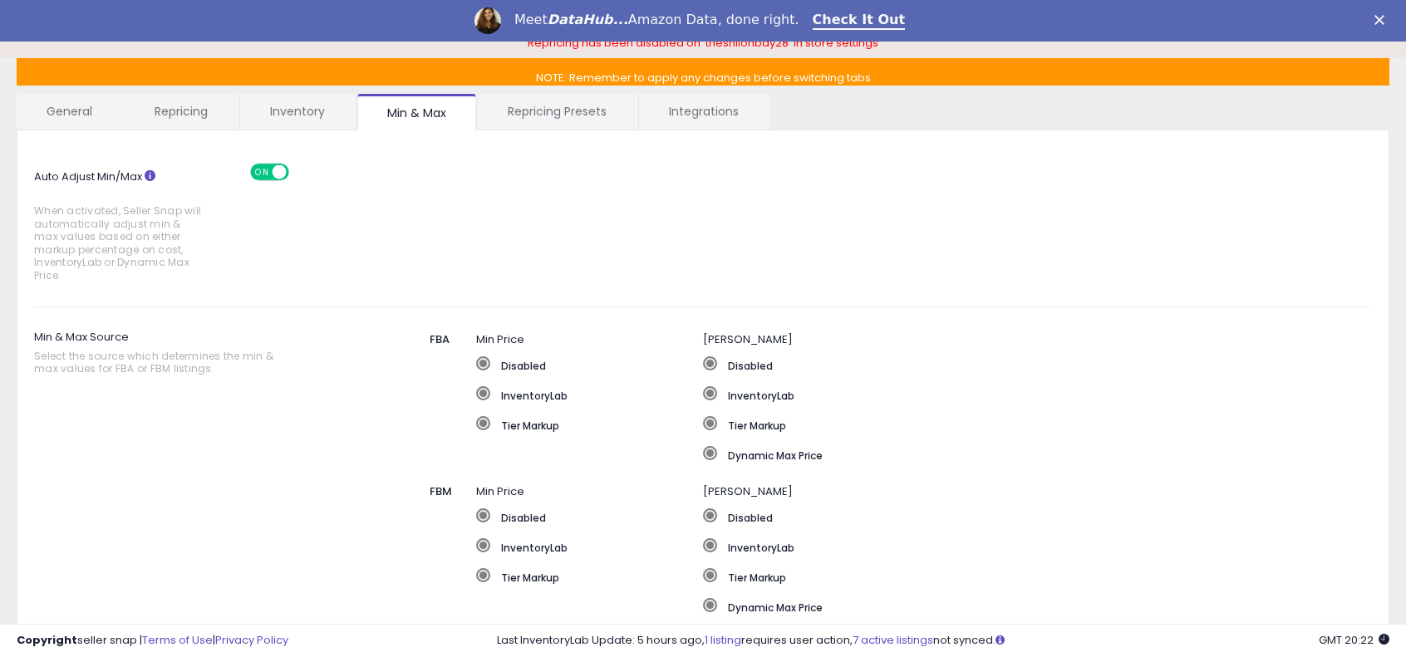
click at [531, 115] on link "Repricing Presets" at bounding box center [557, 111] width 159 height 35
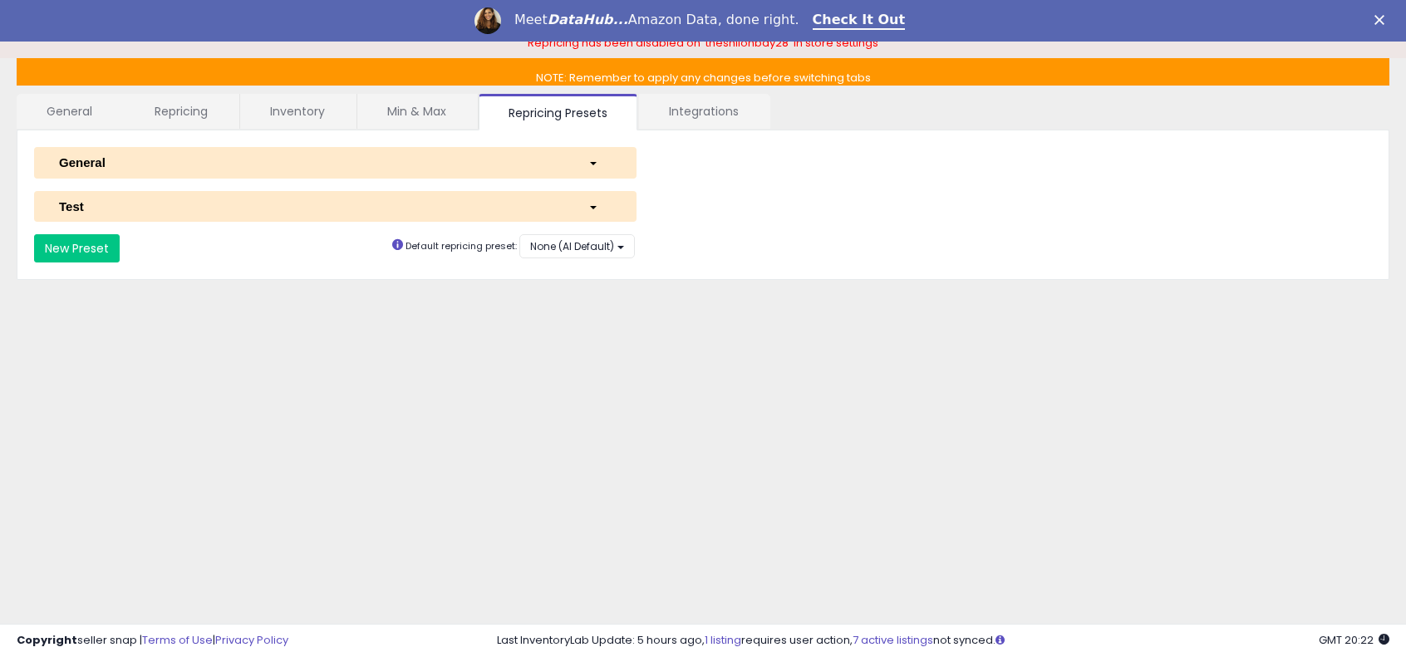
click at [380, 110] on link "Min & Max" at bounding box center [416, 111] width 119 height 35
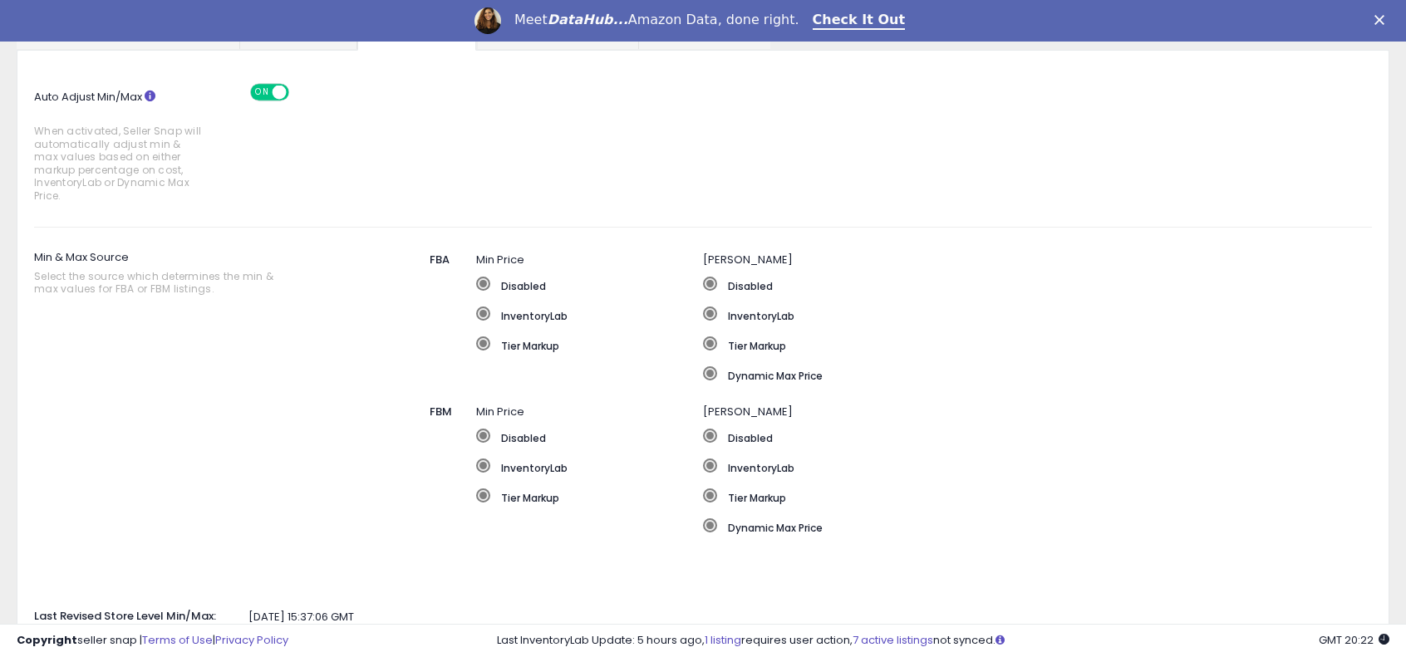
scroll to position [166, 0]
